Goal: Task Accomplishment & Management: Use online tool/utility

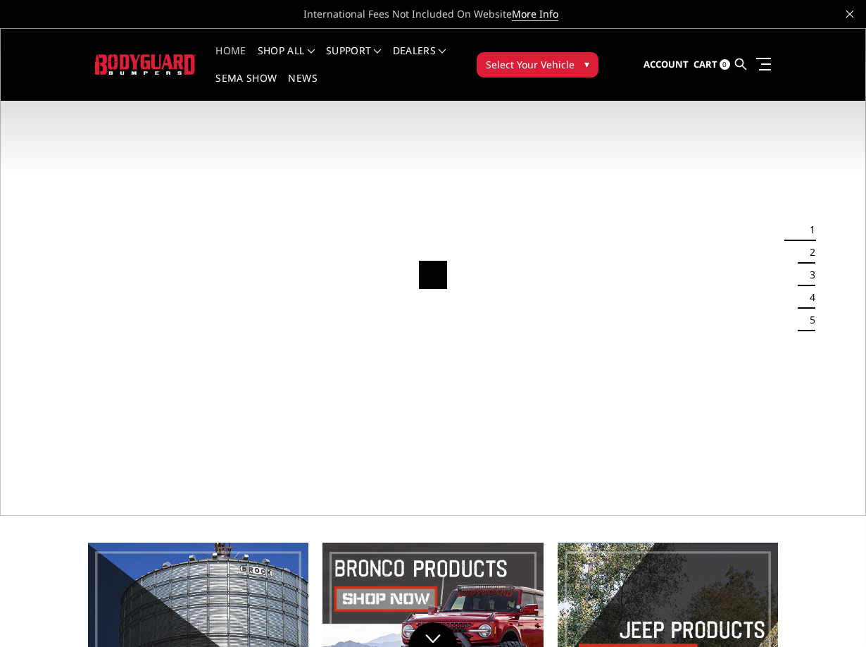
click at [664, 67] on span "Account" at bounding box center [666, 64] width 45 height 13
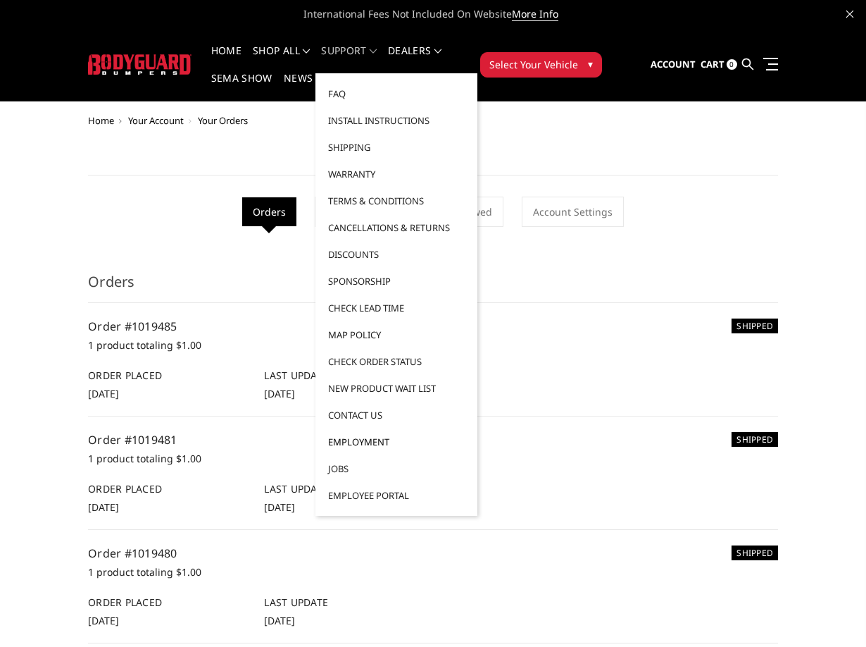
click at [382, 438] on link "Employment" at bounding box center [396, 441] width 151 height 27
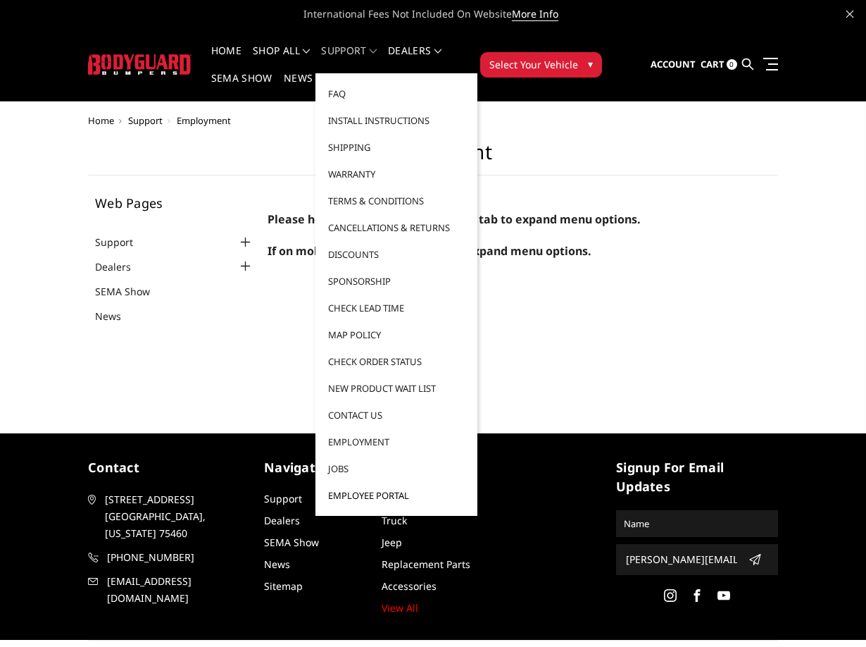
click at [369, 501] on link "Employee Portal" at bounding box center [396, 495] width 151 height 27
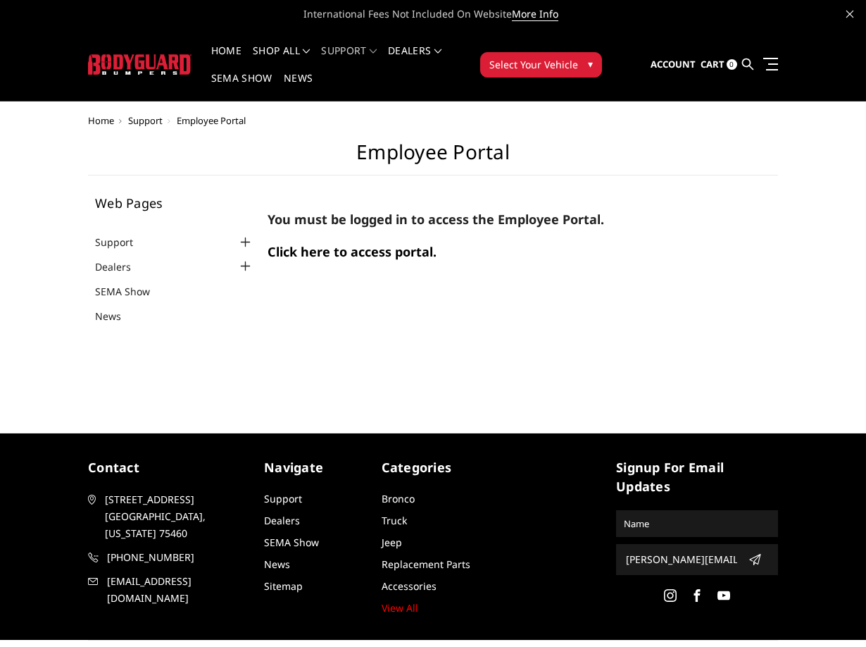
click at [325, 249] on span "Click here to access portal." at bounding box center [352, 251] width 169 height 17
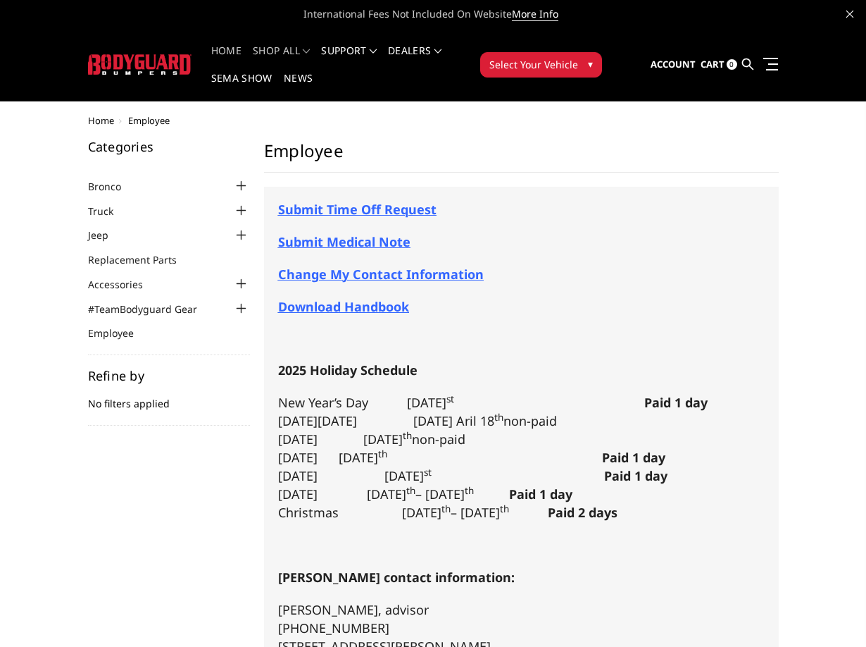
click at [232, 54] on link "Home" at bounding box center [226, 59] width 30 height 27
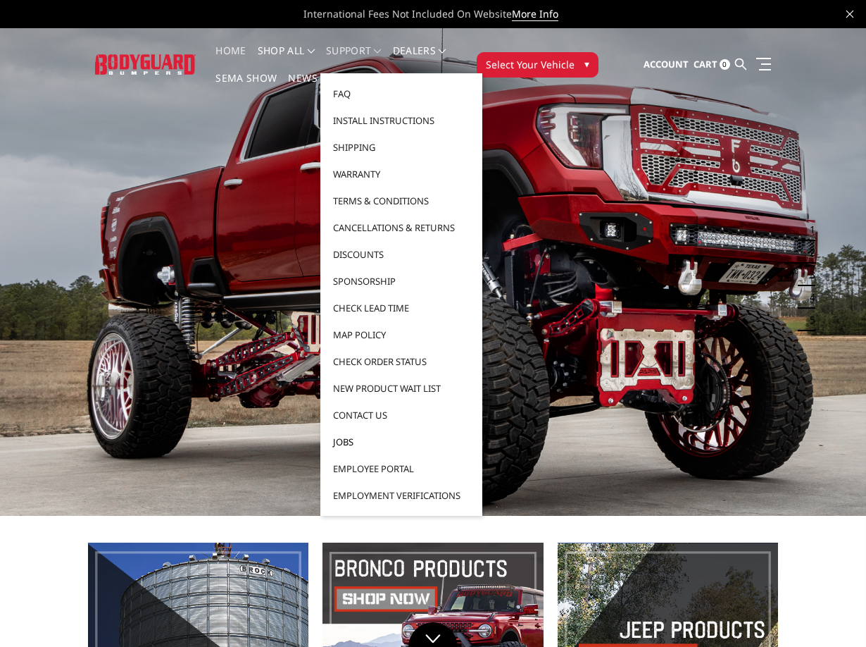
click at [383, 442] on link "Jobs" at bounding box center [401, 441] width 151 height 27
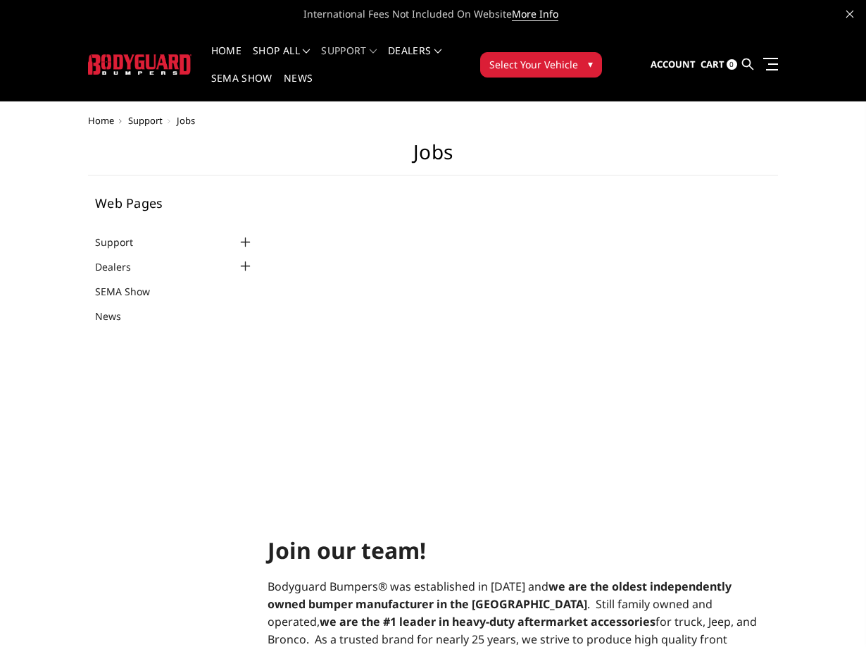
select select "US"
click at [683, 58] on span "Account" at bounding box center [673, 64] width 45 height 13
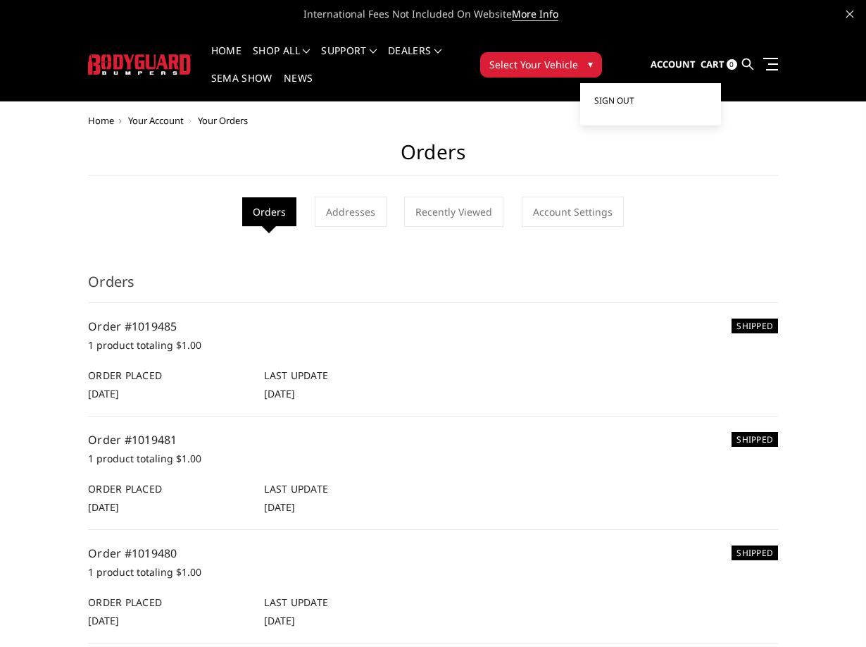
click at [627, 97] on span "Sign out" at bounding box center [615, 100] width 40 height 12
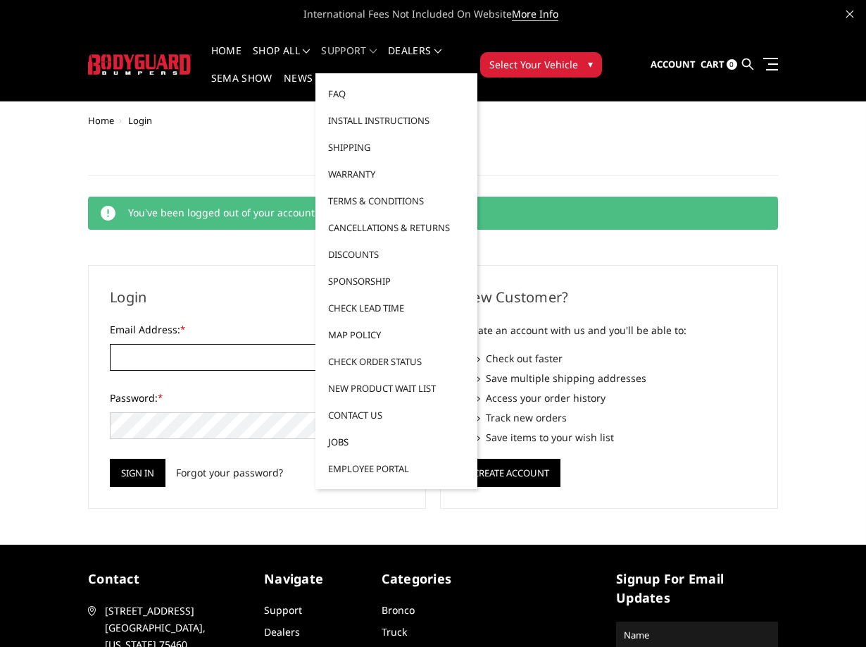
type input "kelli@bodyguardbumpers.com"
click at [363, 438] on link "Jobs" at bounding box center [396, 441] width 151 height 27
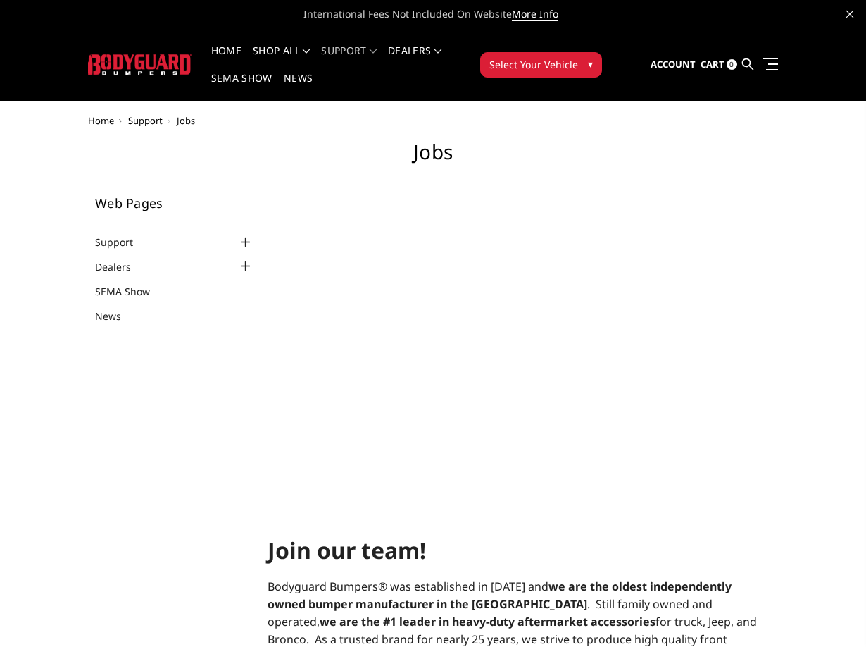
select select "US"
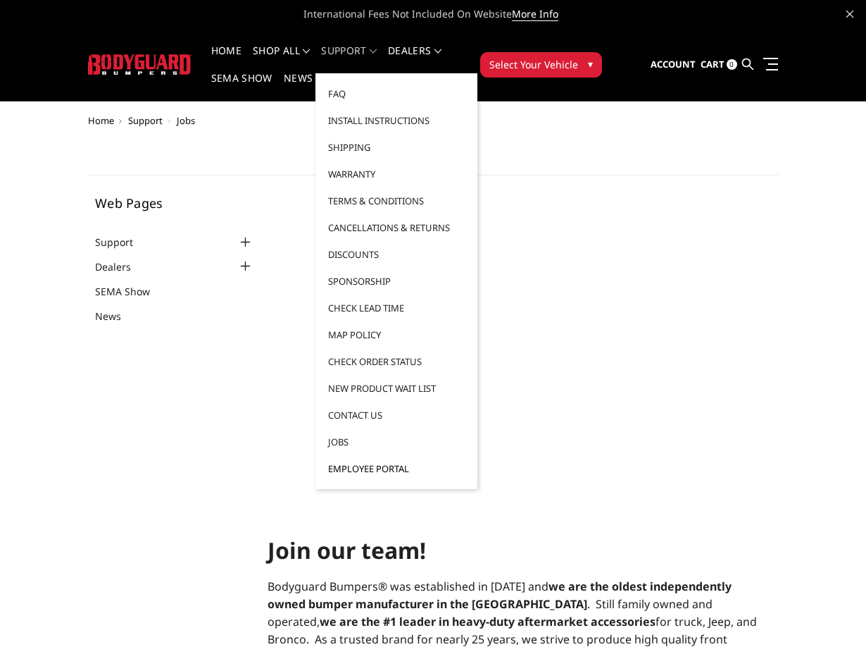
click at [352, 470] on link "Employee Portal" at bounding box center [396, 468] width 151 height 27
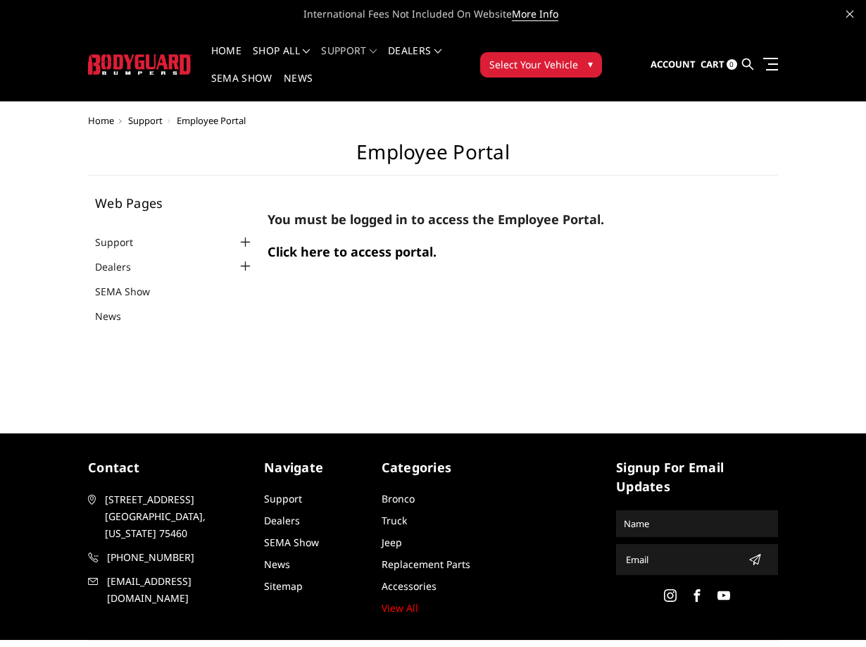
click at [364, 251] on span "Click here to access portal." at bounding box center [352, 251] width 169 height 17
click at [435, 252] on span "Click here to access portal." at bounding box center [352, 251] width 169 height 17
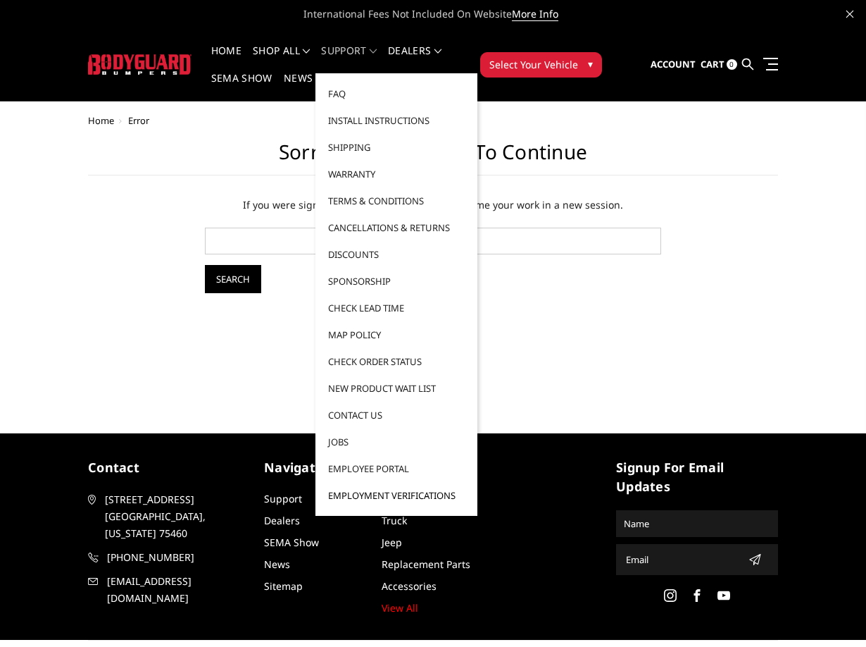
click at [365, 492] on link "Employment Verifications" at bounding box center [396, 495] width 151 height 27
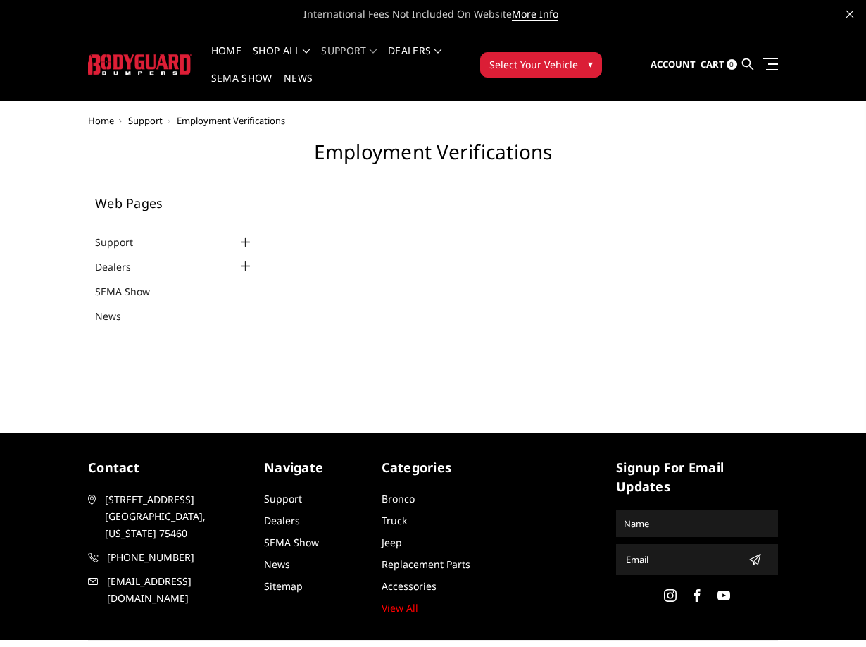
select select "US"
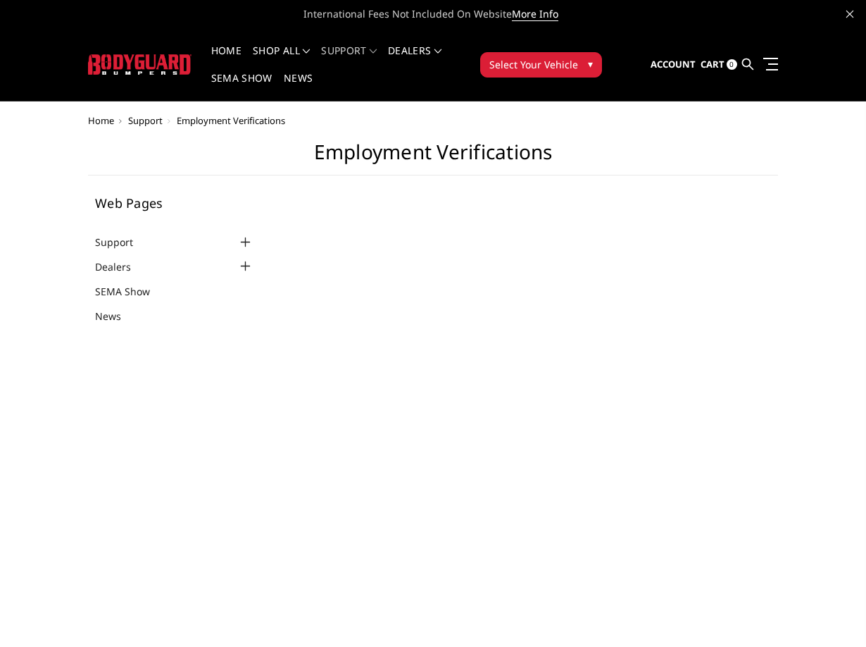
select select "US"
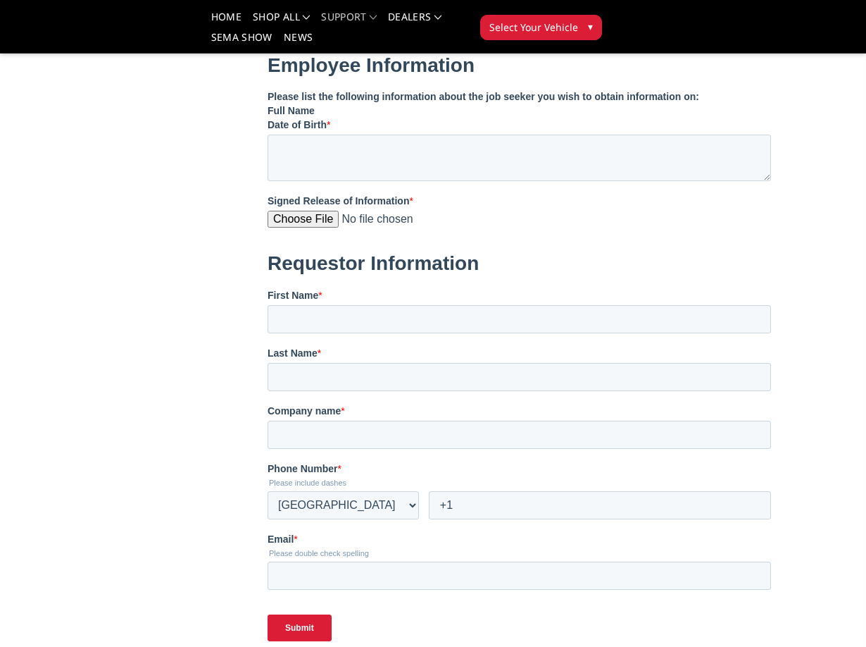
scroll to position [470, 0]
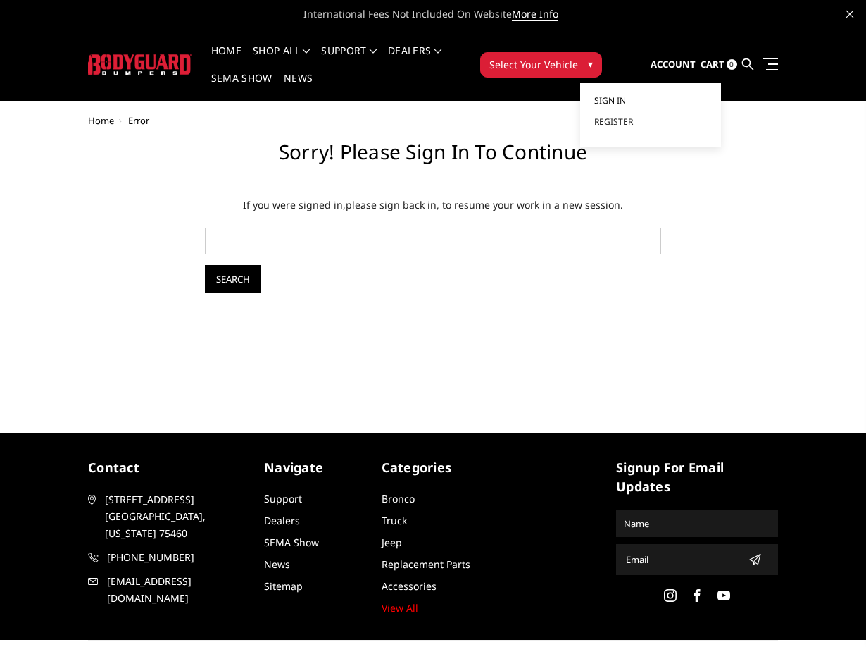
click at [631, 98] on link "Sign in" at bounding box center [651, 100] width 113 height 21
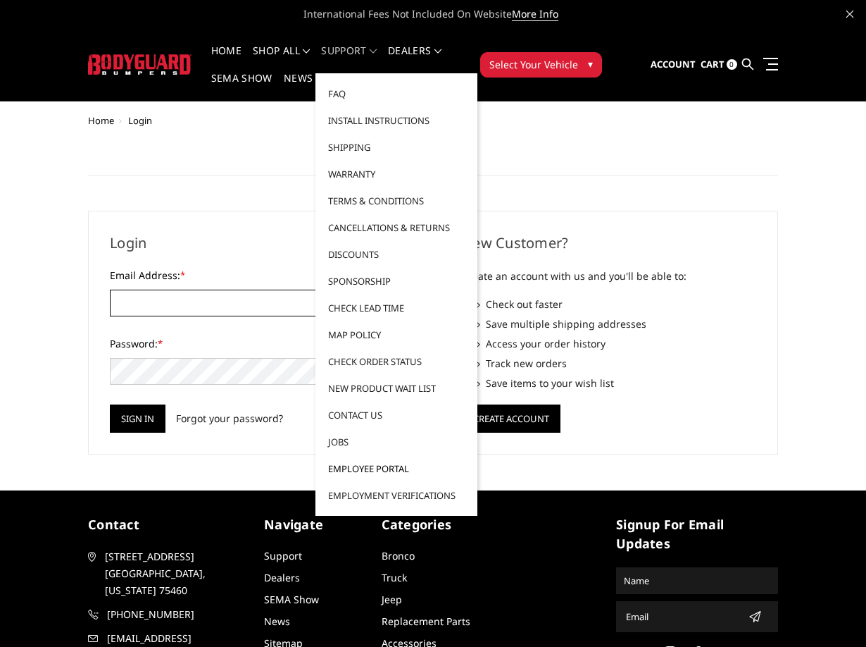
type input "[PERSON_NAME][EMAIL_ADDRESS][DOMAIN_NAME]"
click at [401, 470] on link "Employee Portal" at bounding box center [396, 468] width 151 height 27
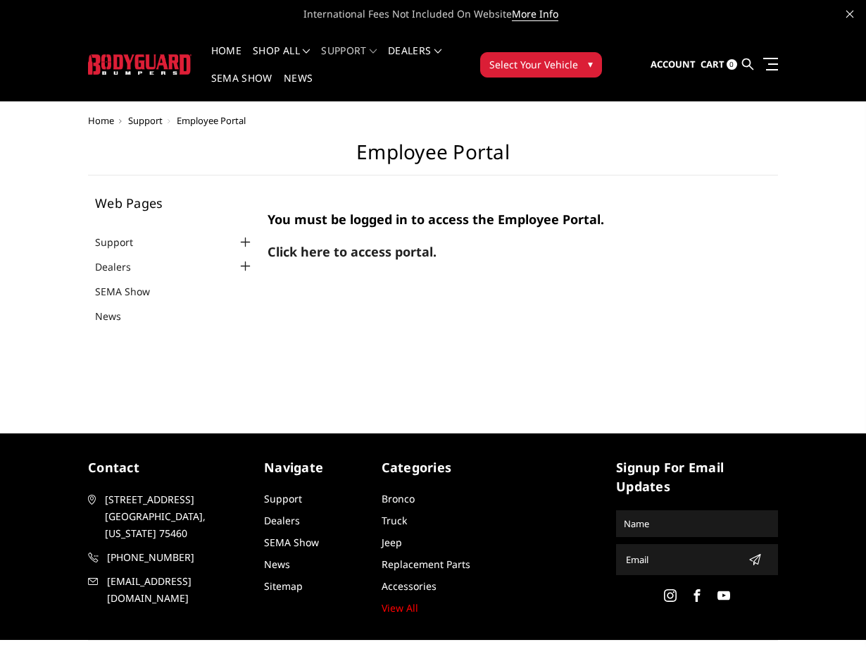
click at [390, 216] on span "You must be logged in to access the Employee Portal." at bounding box center [436, 219] width 337 height 17
click at [426, 258] on span "Click here to access portal." at bounding box center [352, 251] width 169 height 17
